Goal: Task Accomplishment & Management: Use online tool/utility

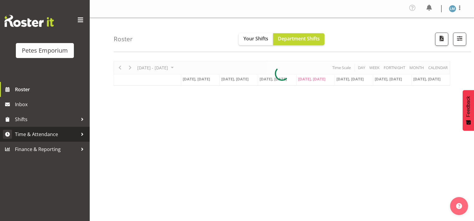
click at [60, 137] on span "Time & Attendance" at bounding box center [46, 134] width 63 height 9
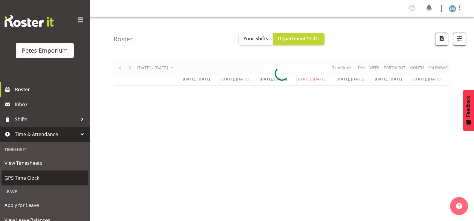
click at [55, 175] on span "GPS Time Clock" at bounding box center [44, 177] width 81 height 9
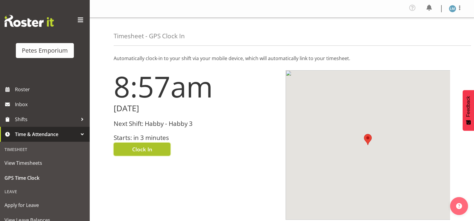
click at [163, 150] on button "Clock In" at bounding box center [142, 149] width 57 height 13
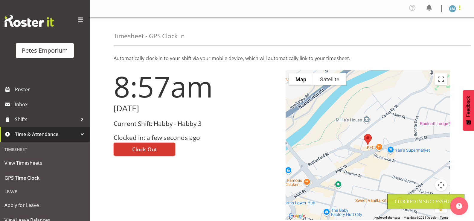
click at [458, 10] on span at bounding box center [459, 7] width 7 height 7
click at [447, 38] on link "Log Out" at bounding box center [434, 33] width 57 height 11
